Goal: Information Seeking & Learning: Learn about a topic

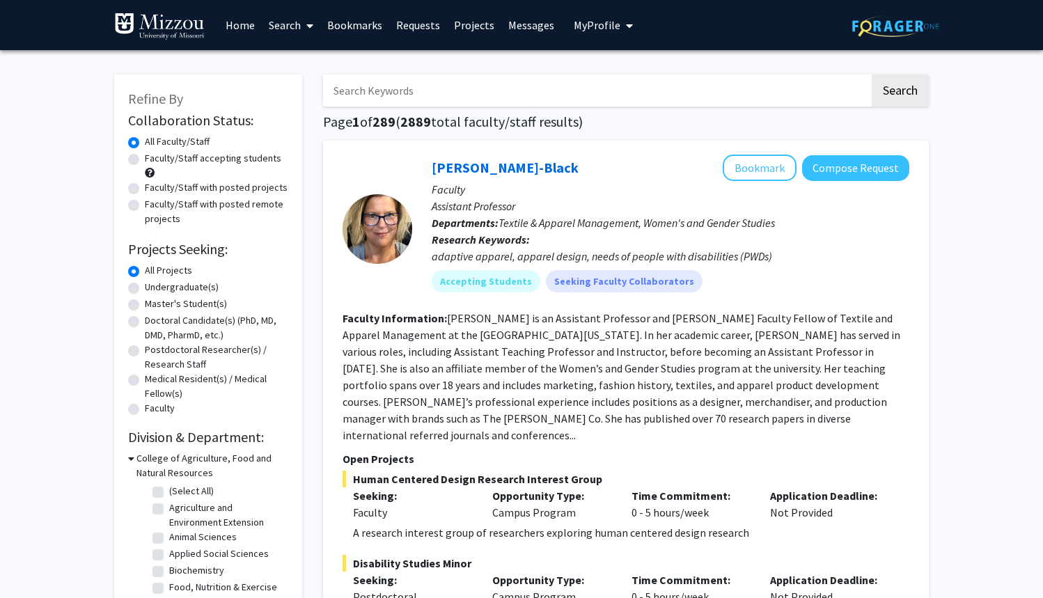
click at [203, 164] on label "Faculty/Staff accepting students" at bounding box center [213, 158] width 136 height 15
click at [154, 160] on input "Faculty/Staff accepting students" at bounding box center [149, 155] width 9 height 9
radio input "true"
click at [201, 176] on div "Faculty/Staff accepting students" at bounding box center [208, 165] width 160 height 29
click at [201, 189] on label "Faculty/Staff with posted projects" at bounding box center [216, 187] width 143 height 15
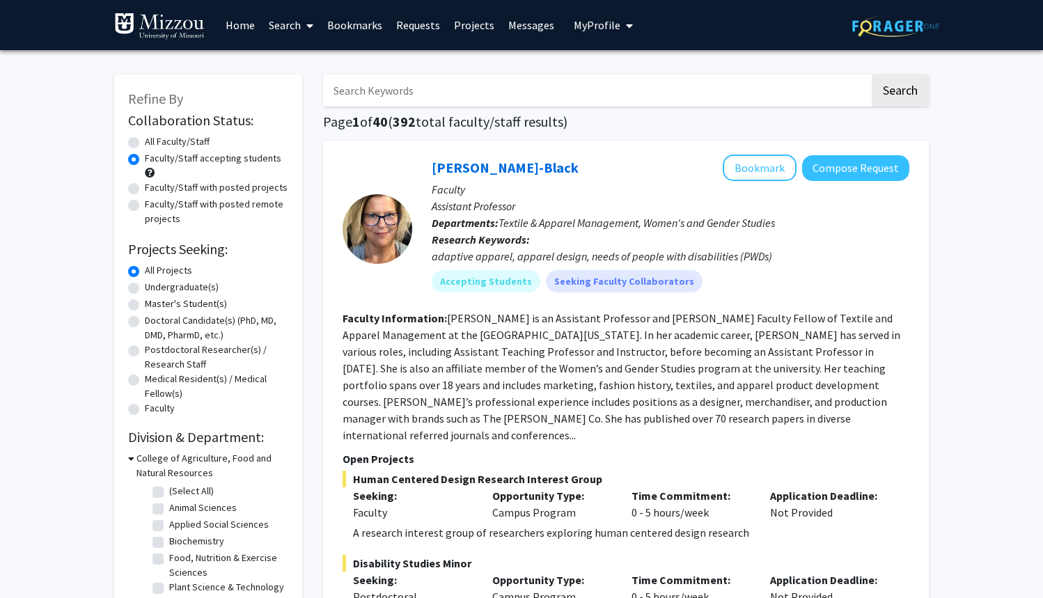
click at [154, 189] on input "Faculty/Staff with posted projects" at bounding box center [149, 184] width 9 height 9
radio input "true"
click at [201, 164] on label "Faculty/Staff accepting students" at bounding box center [213, 158] width 136 height 15
click at [154, 160] on input "Faculty/Staff accepting students" at bounding box center [149, 155] width 9 height 9
radio input "true"
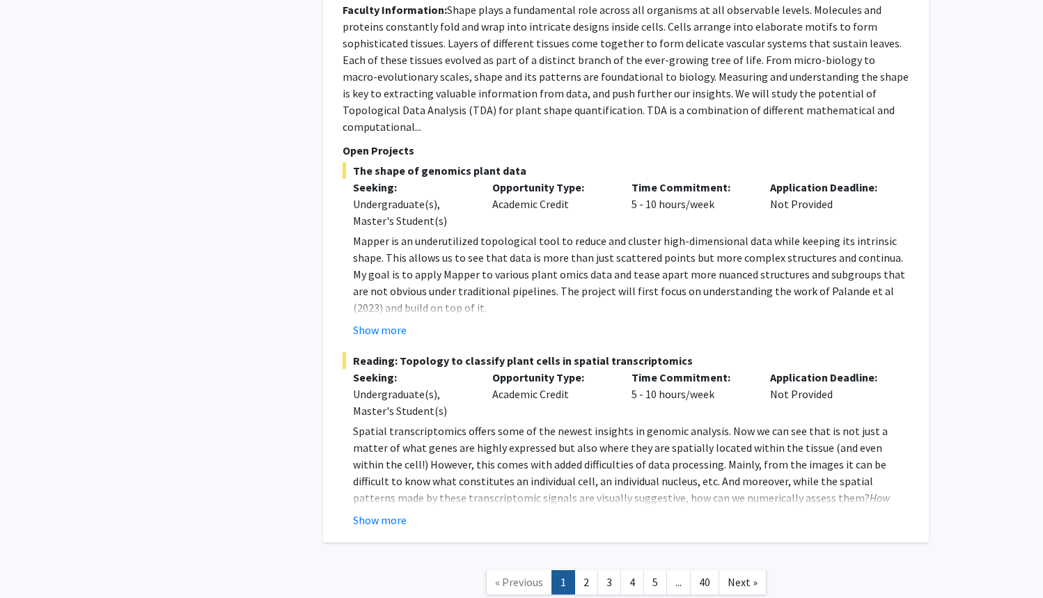
scroll to position [6475, 0]
click at [583, 571] on link "2" at bounding box center [586, 583] width 24 height 24
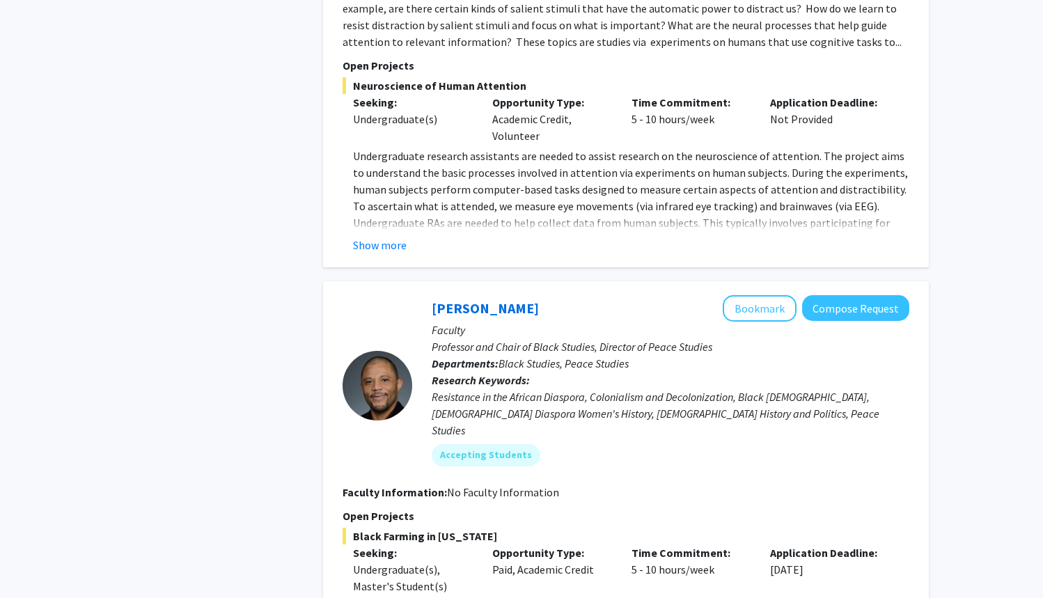
scroll to position [1432, 0]
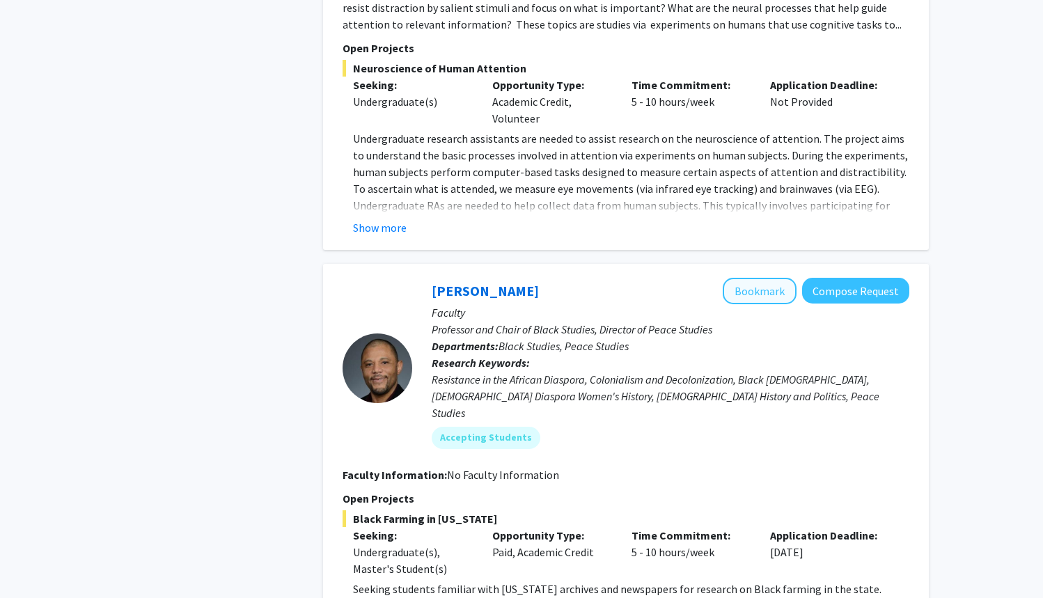
click at [741, 297] on button "Bookmark" at bounding box center [760, 291] width 74 height 26
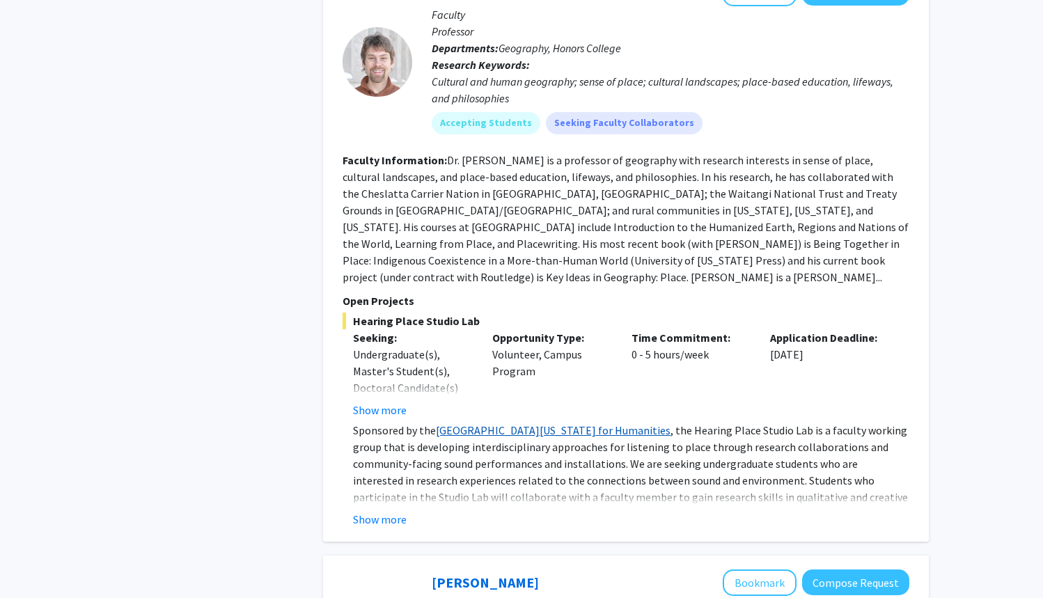
scroll to position [3529, 0]
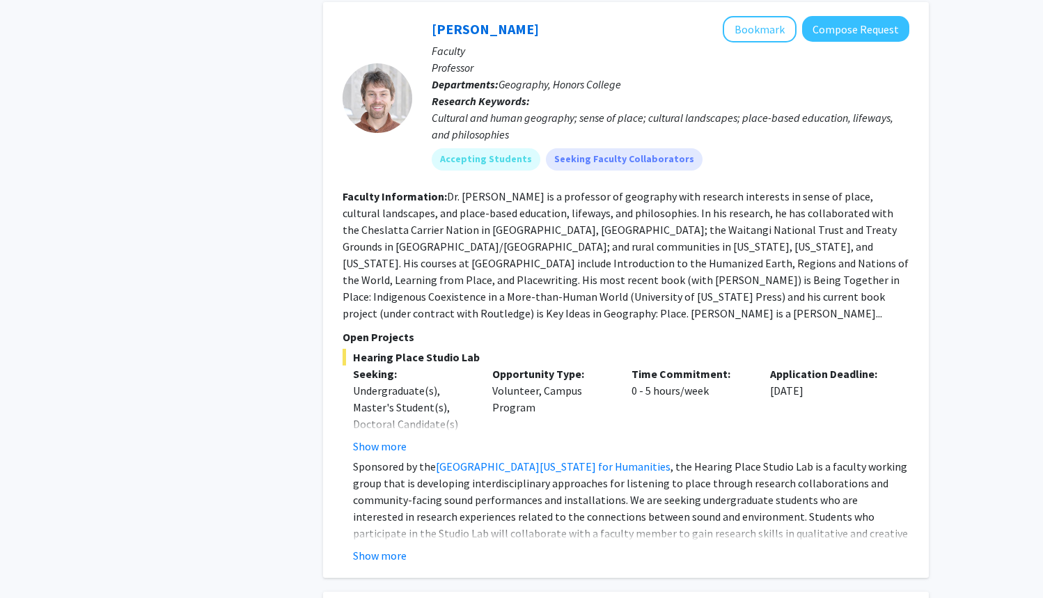
click at [375, 63] on div at bounding box center [378, 98] width 70 height 70
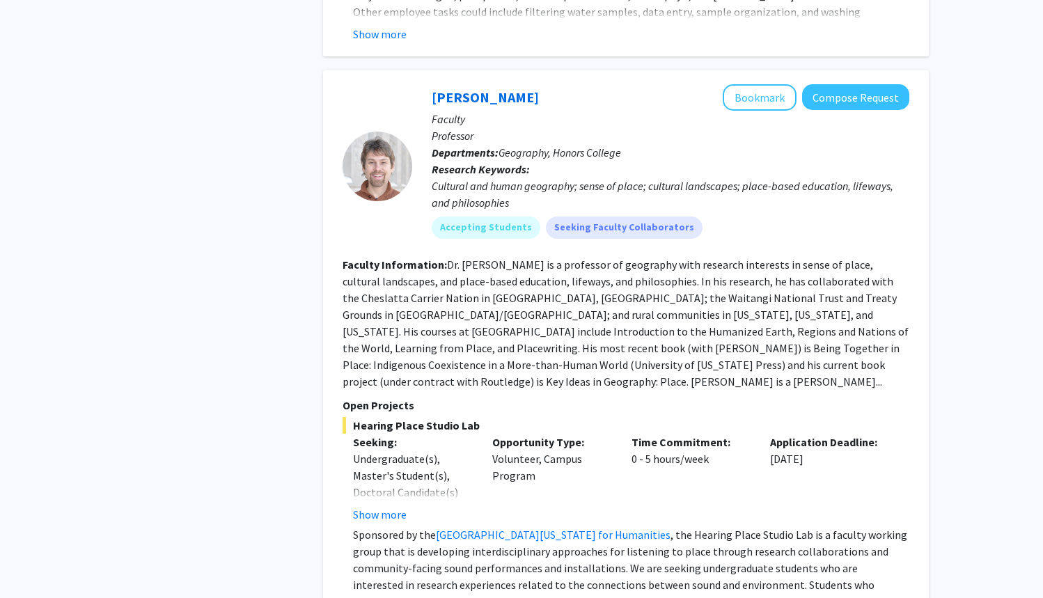
scroll to position [3453, 0]
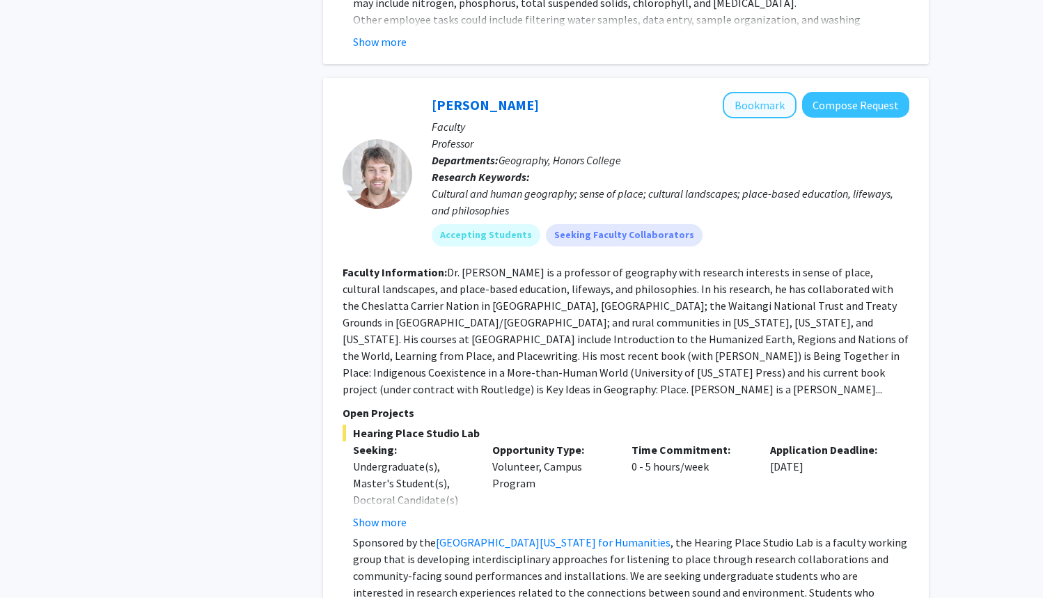
click at [762, 92] on button "Bookmark" at bounding box center [760, 105] width 74 height 26
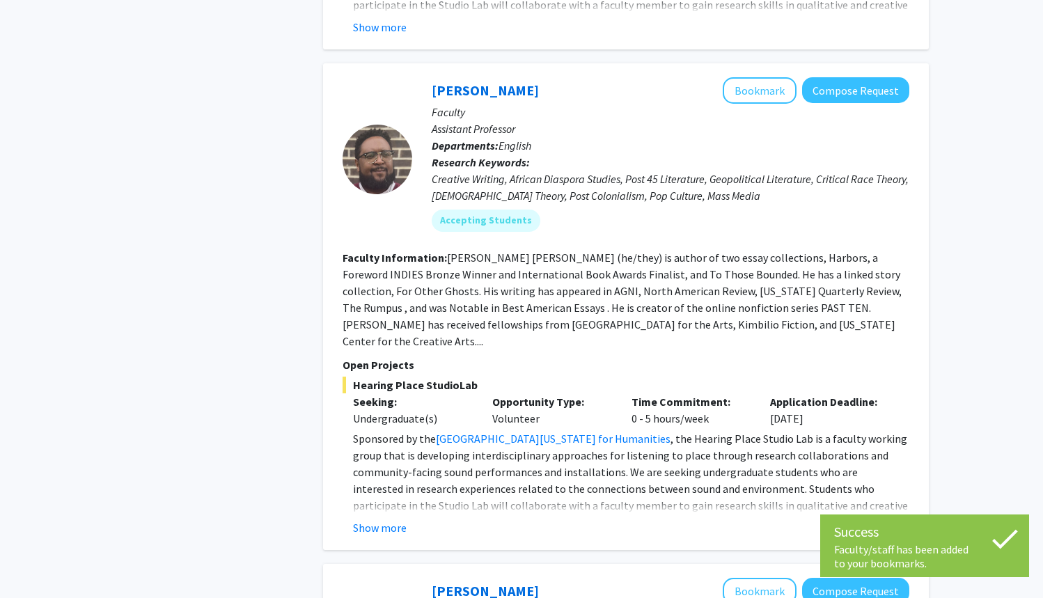
scroll to position [4061, 0]
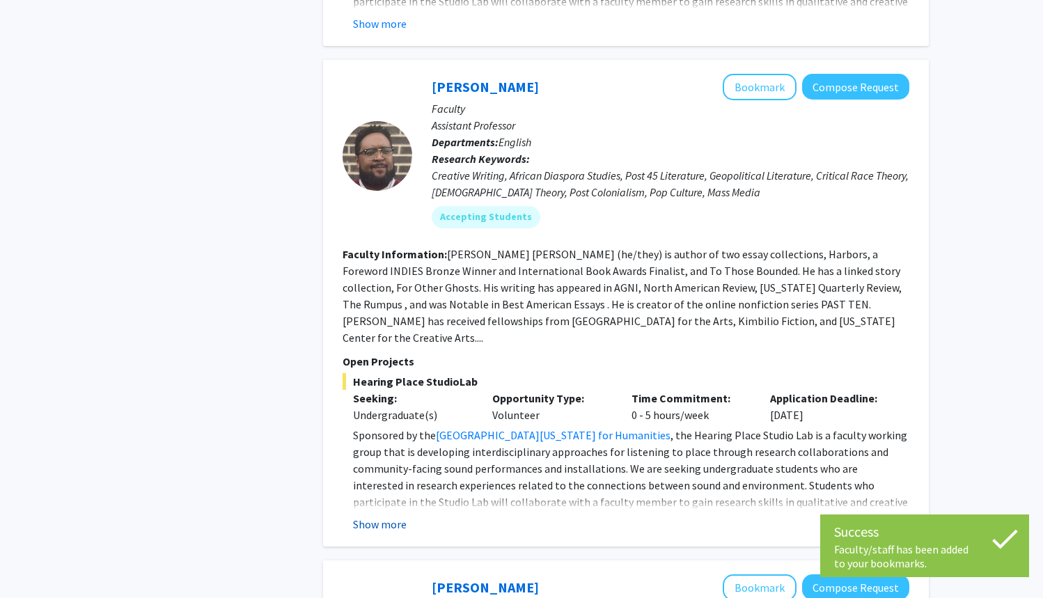
click at [393, 516] on button "Show more" at bounding box center [380, 524] width 54 height 17
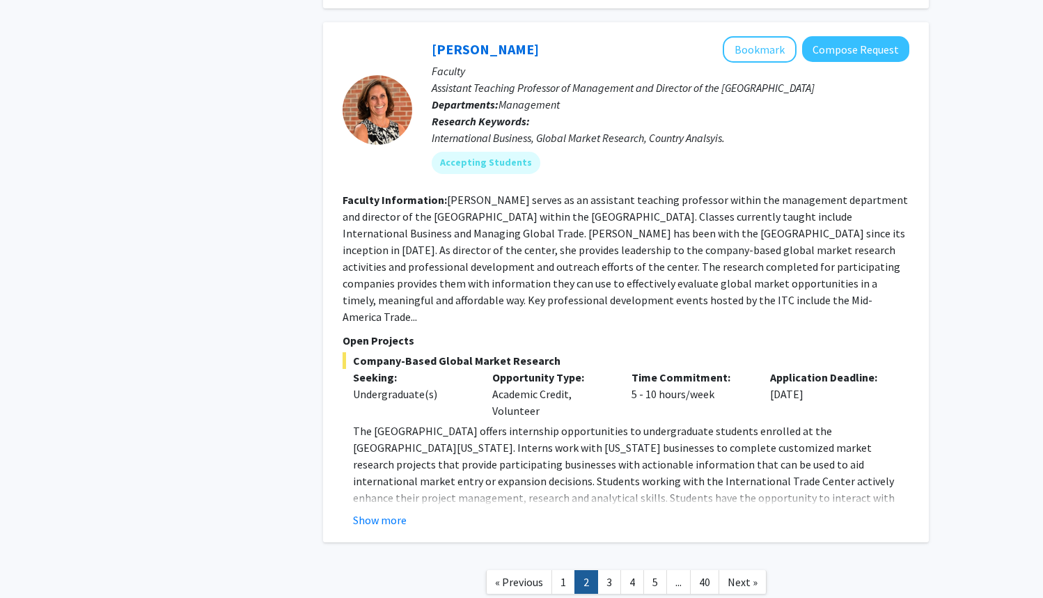
scroll to position [4782, 0]
click at [608, 571] on link "3" at bounding box center [609, 583] width 24 height 24
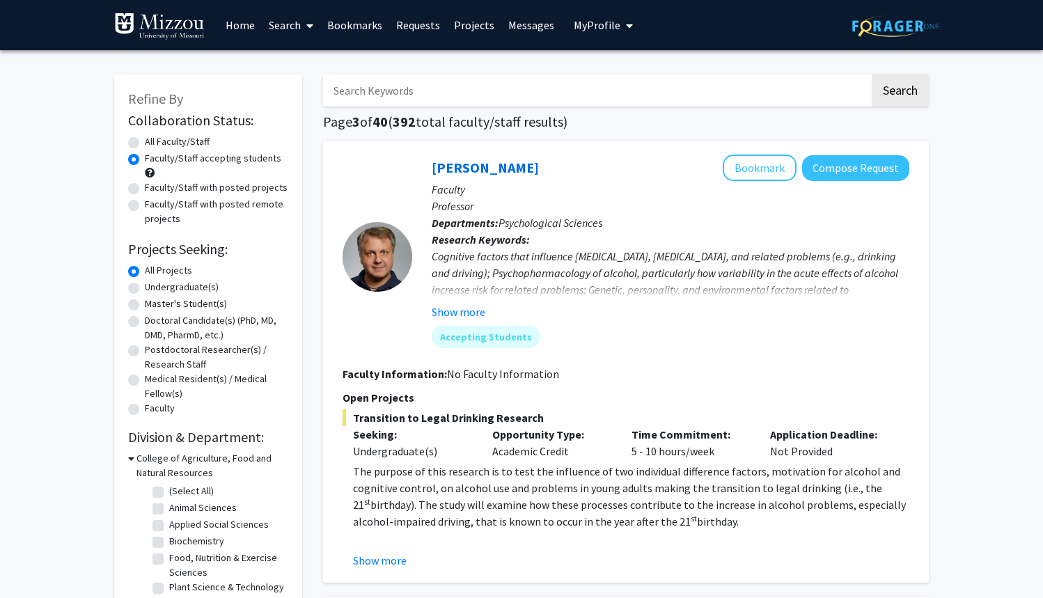
scroll to position [10, 0]
